Goal: Task Accomplishment & Management: Manage account settings

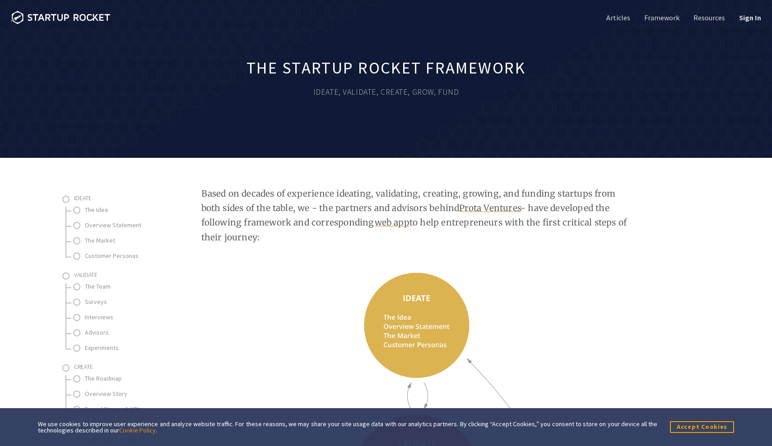
click at [588, 68] on h1 "The Startup Rocket Framework" at bounding box center [386, 68] width 772 height 20
click at [745, 19] on link "Sign In" at bounding box center [749, 18] width 24 height 10
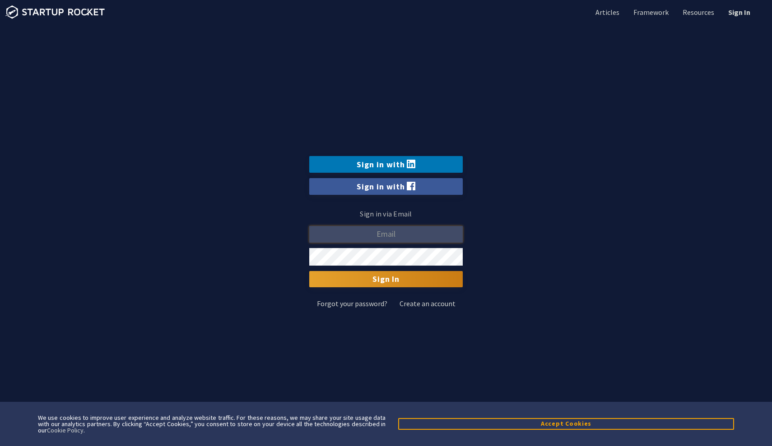
type input "mtalpur@hawk.iit.edu"
click at [392, 280] on input "Sign In" at bounding box center [385, 279] width 153 height 16
